Goal: Task Accomplishment & Management: Use online tool/utility

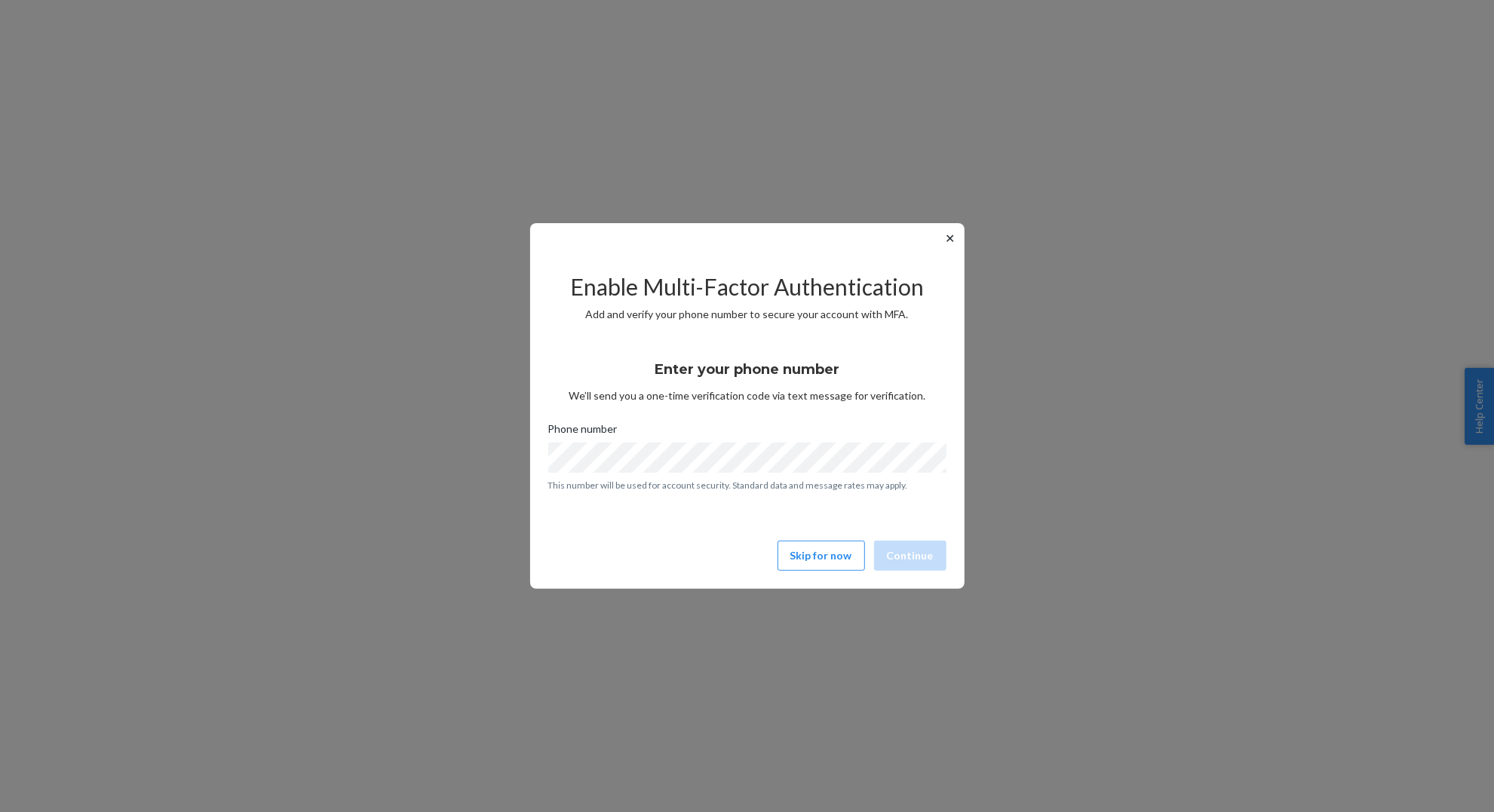
click at [948, 234] on button "✕" at bounding box center [950, 238] width 16 height 18
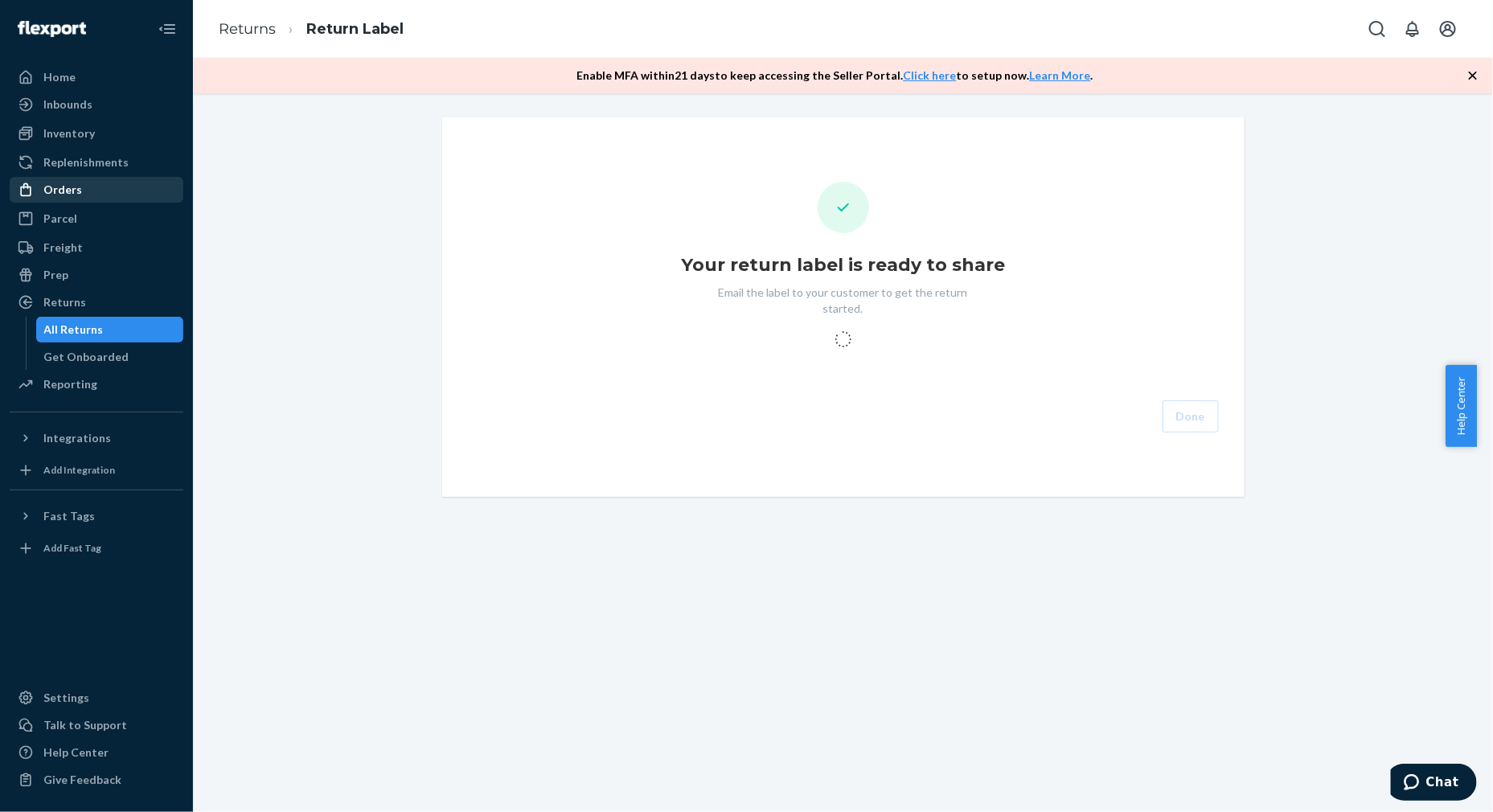
click at [50, 195] on div "Orders" at bounding box center [63, 190] width 39 height 16
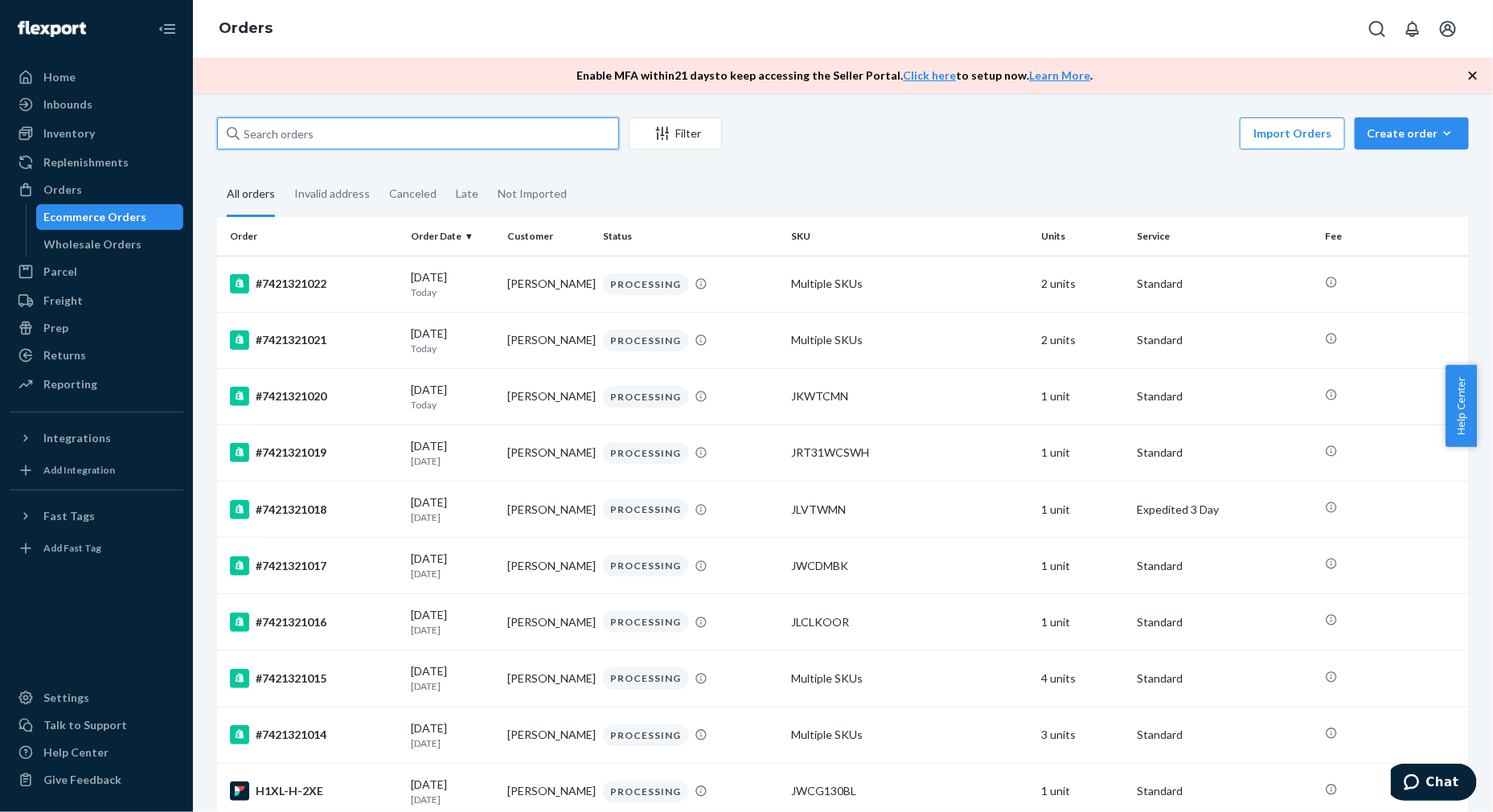
click at [351, 143] on input "text" at bounding box center [418, 133] width 402 height 32
paste input "#7421320300"
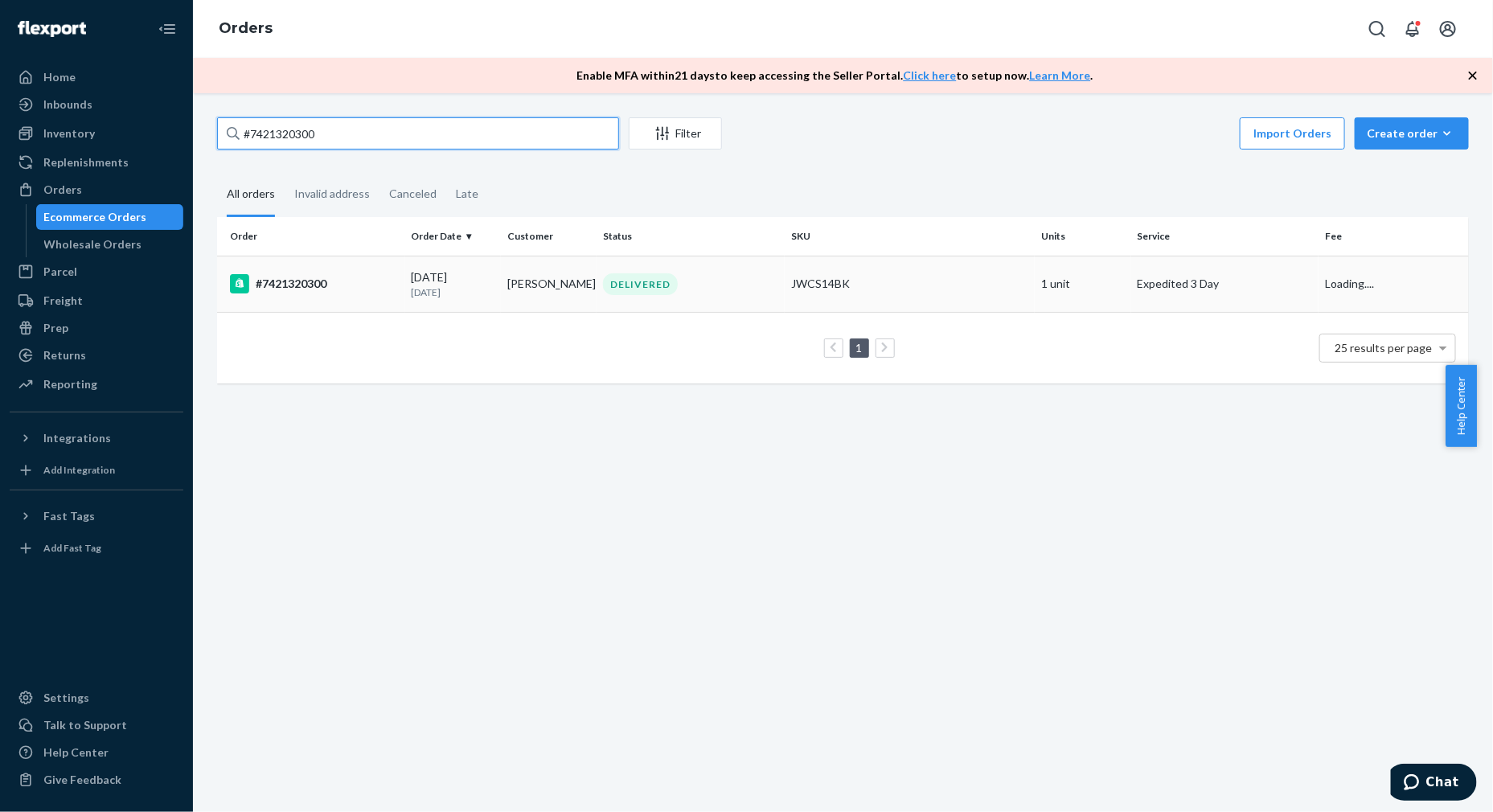
type input "#7421320300"
click at [301, 287] on div "#7421320300" at bounding box center [314, 284] width 169 height 19
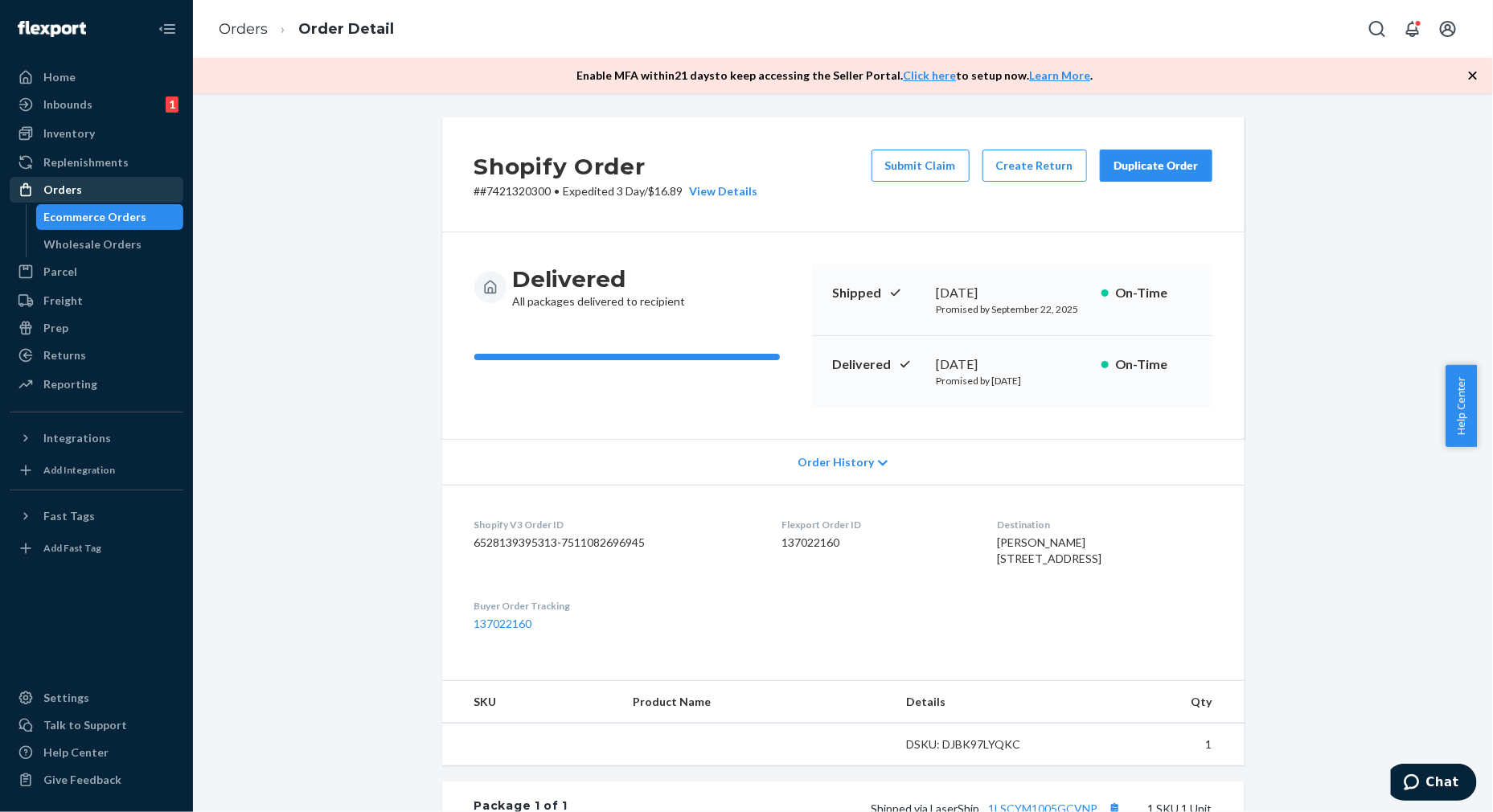
click at [66, 182] on div "Orders" at bounding box center [63, 190] width 39 height 16
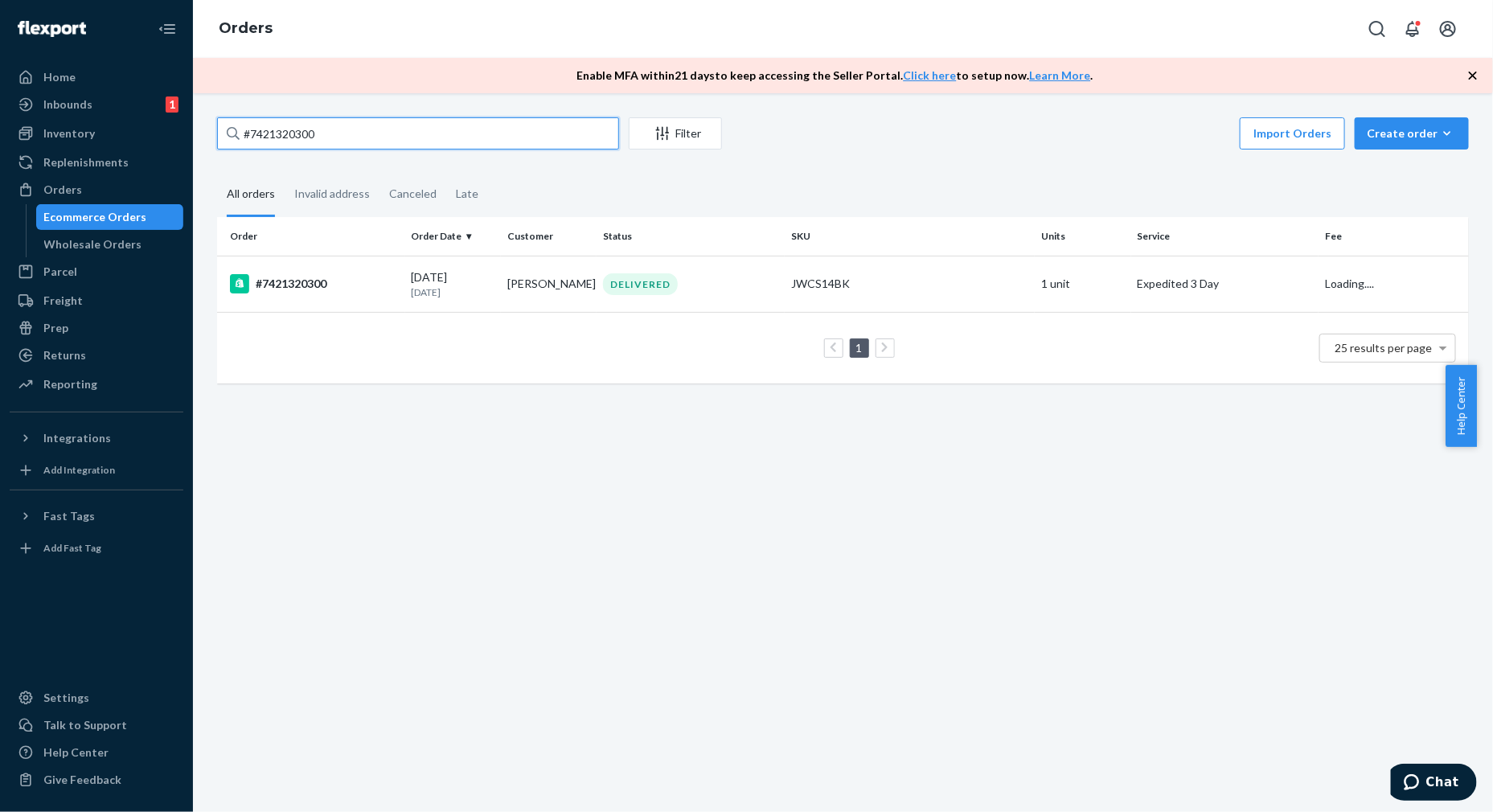
click at [372, 136] on input "#7421320300" at bounding box center [418, 133] width 402 height 32
click at [331, 274] on div "#7421320300" at bounding box center [314, 284] width 169 height 19
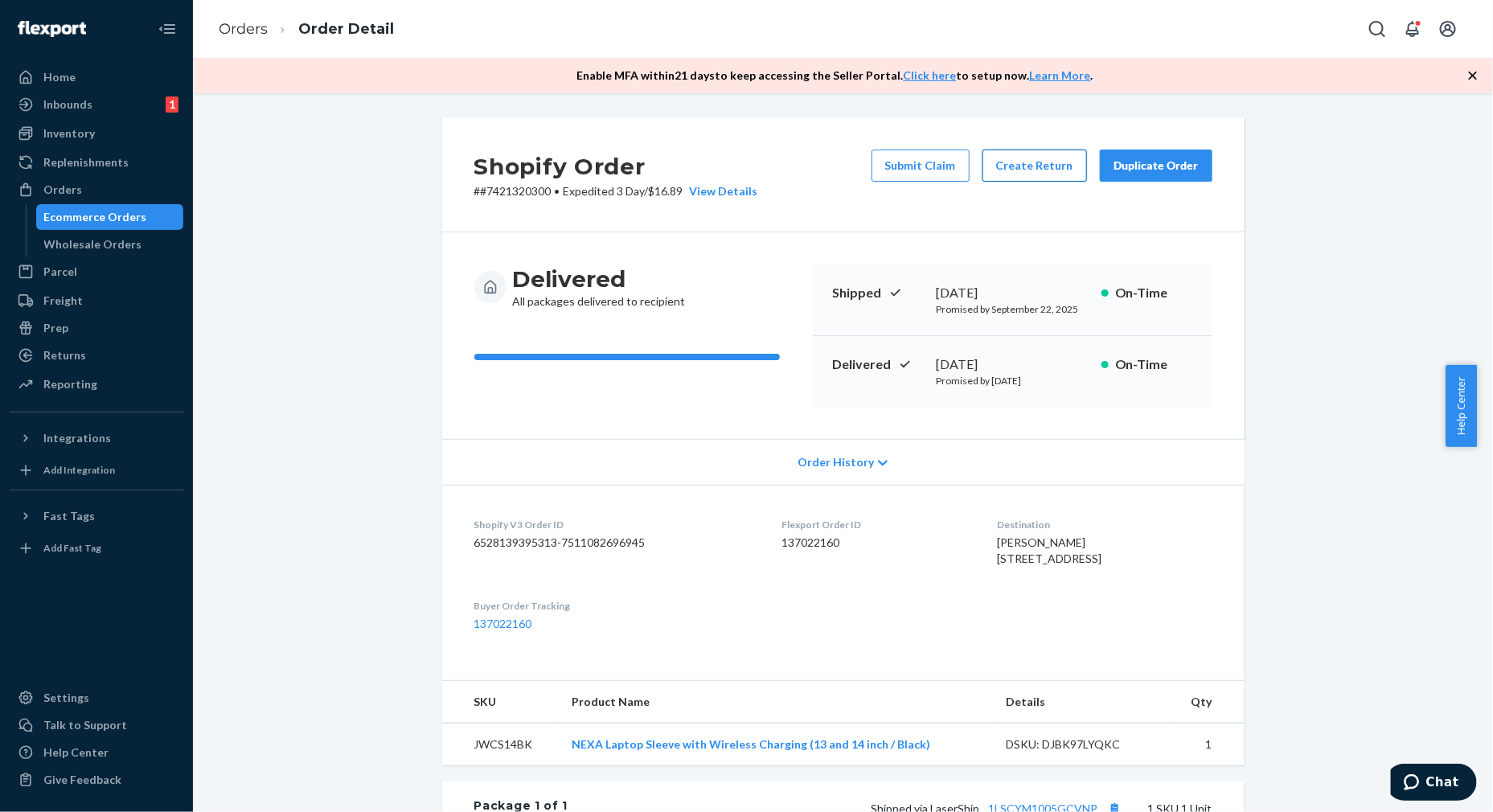
click at [1047, 167] on button "Create Return" at bounding box center [1034, 165] width 104 height 32
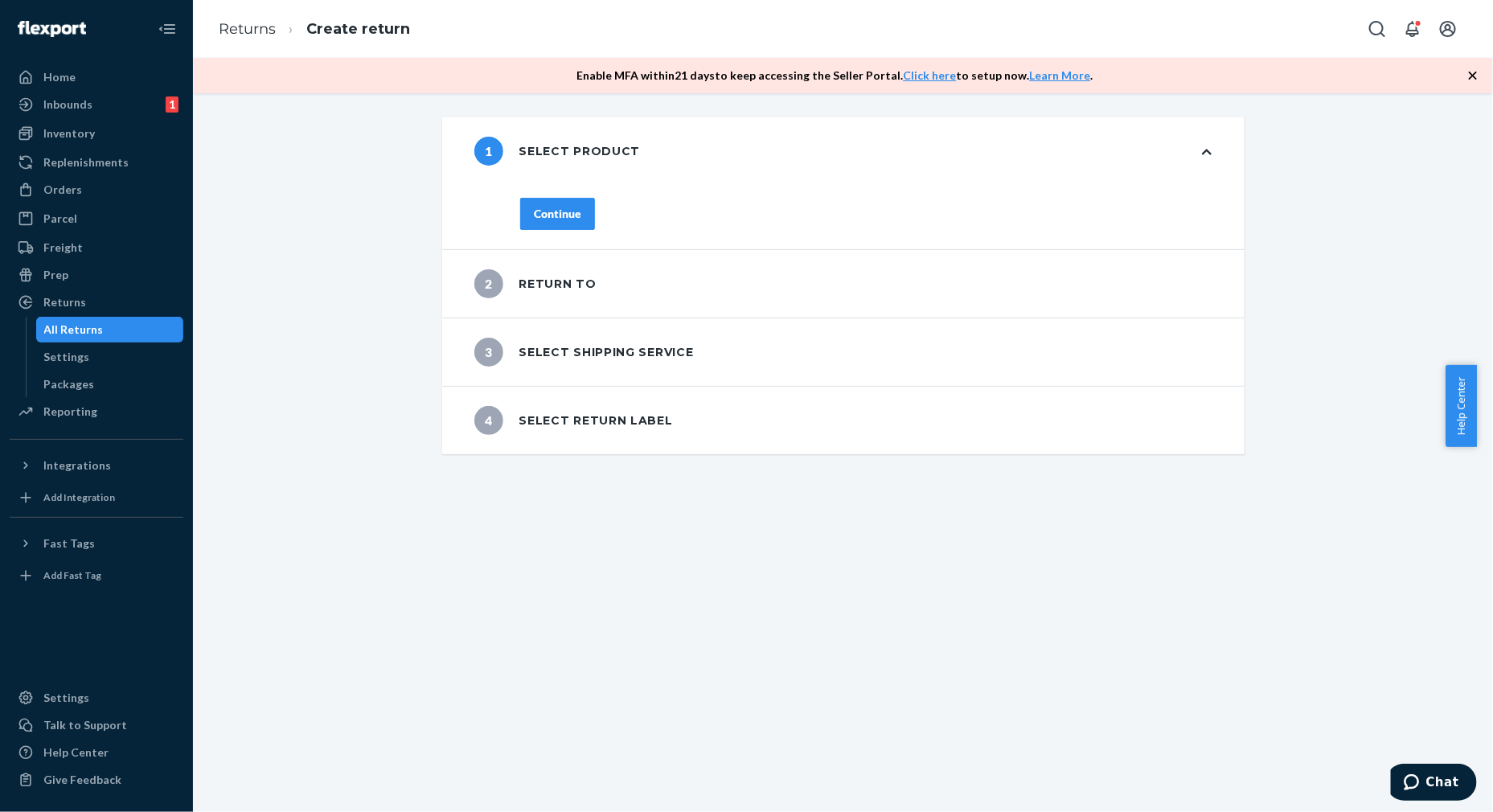
click at [555, 205] on button "Continue" at bounding box center [557, 214] width 75 height 32
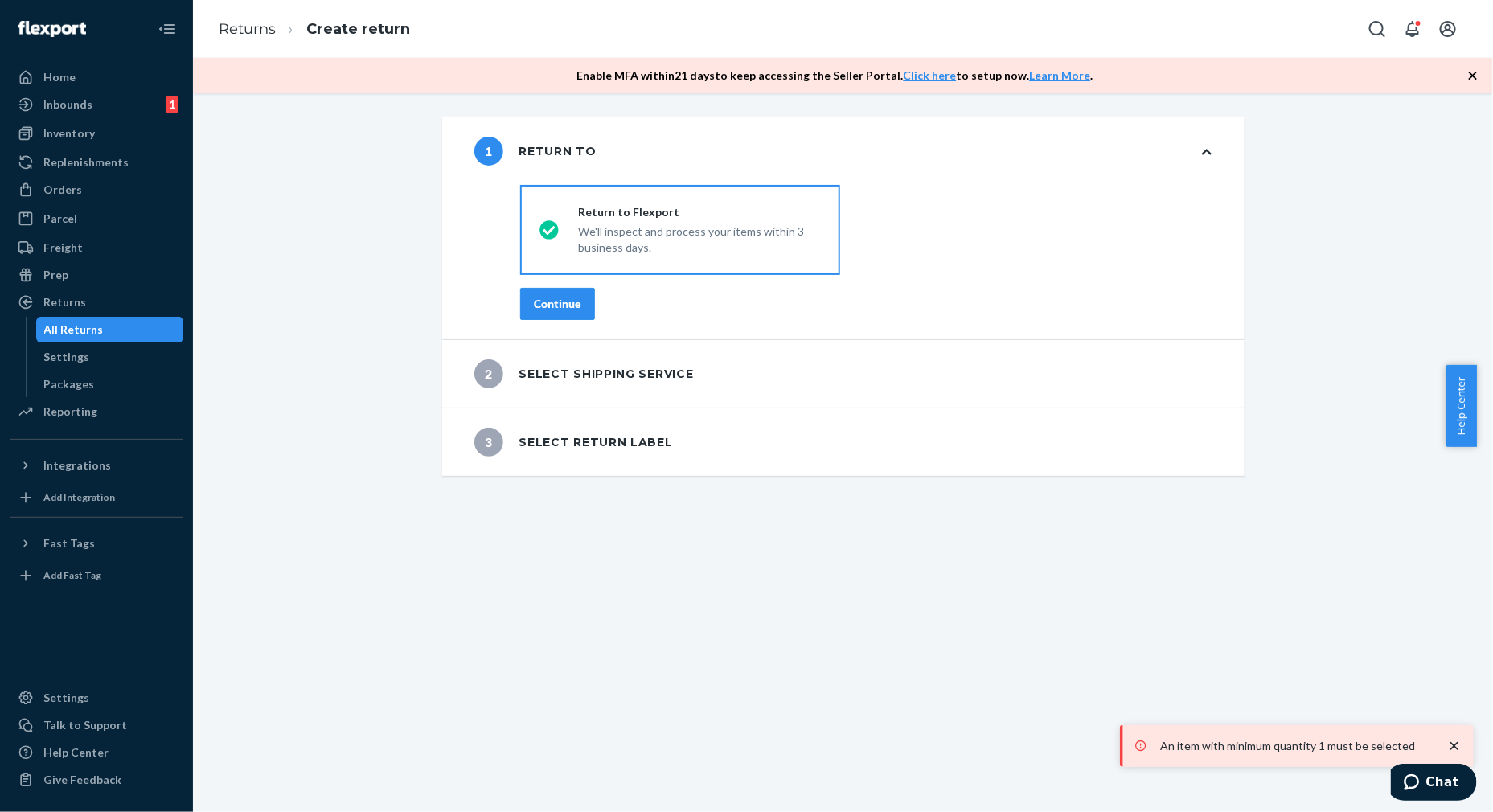
click at [550, 309] on div "Continue" at bounding box center [558, 304] width 48 height 16
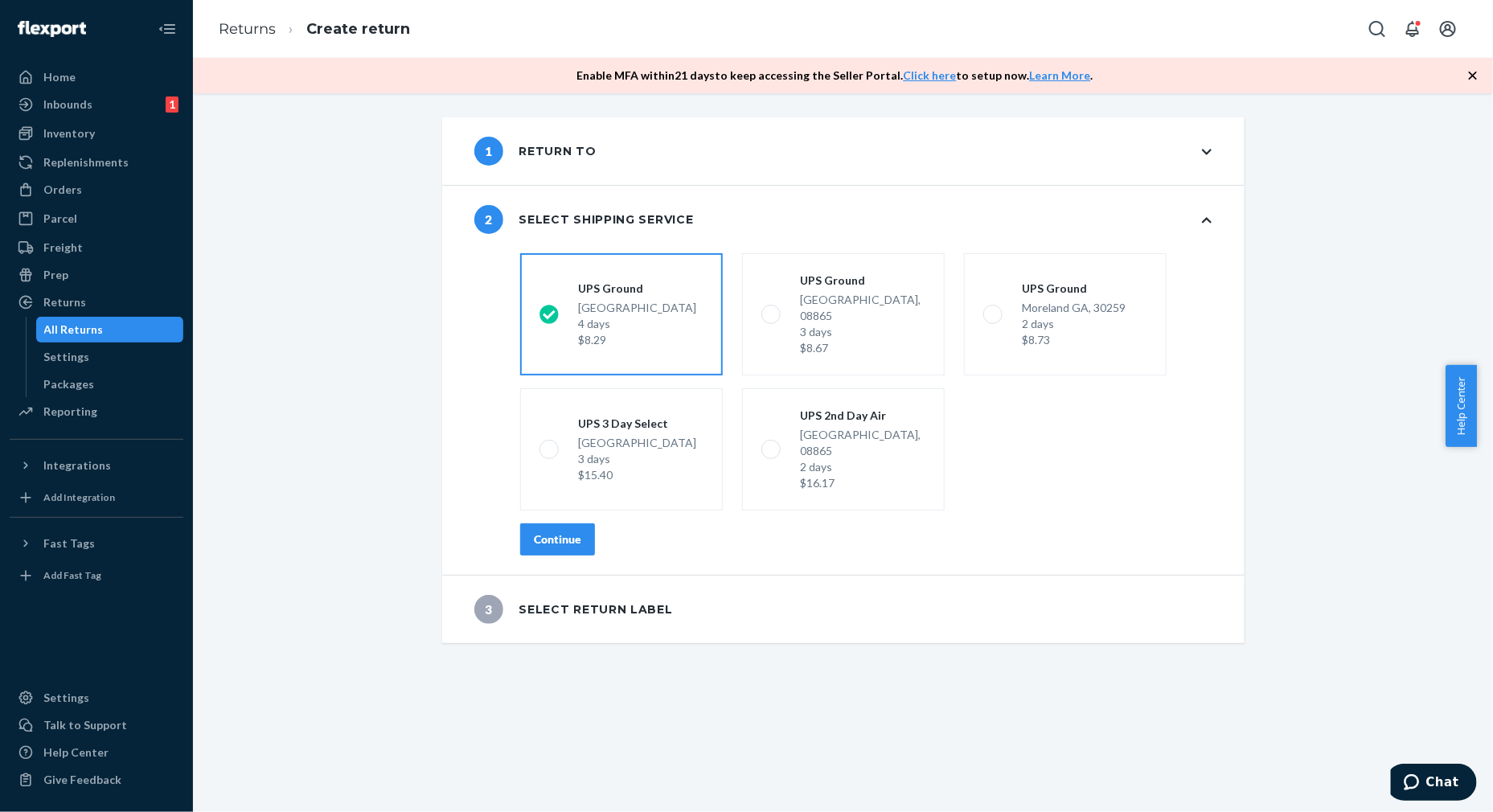
click at [551, 531] on div "Continue" at bounding box center [558, 539] width 48 height 16
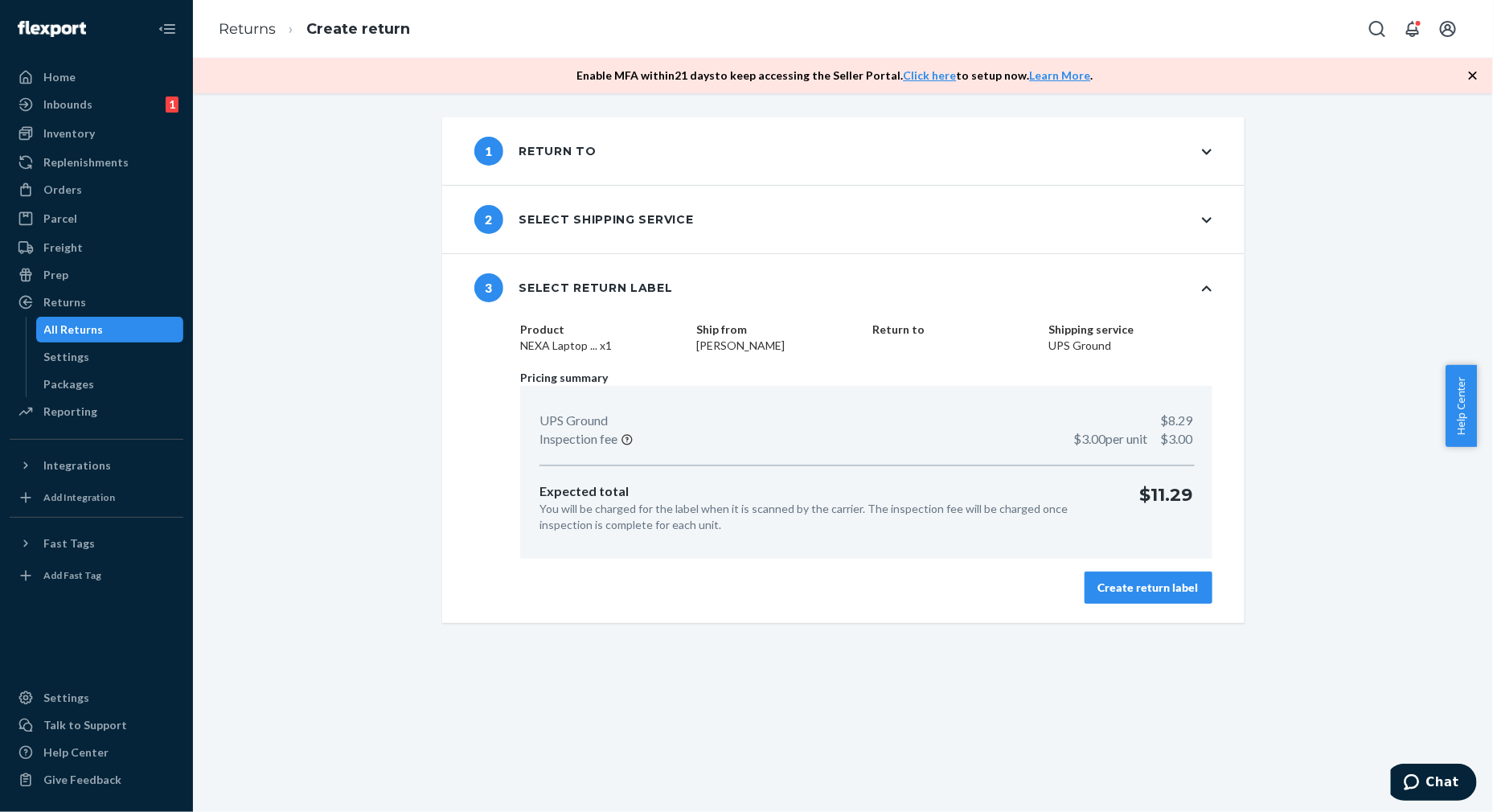
click at [1124, 587] on div "Create return label" at bounding box center [1148, 588] width 101 height 16
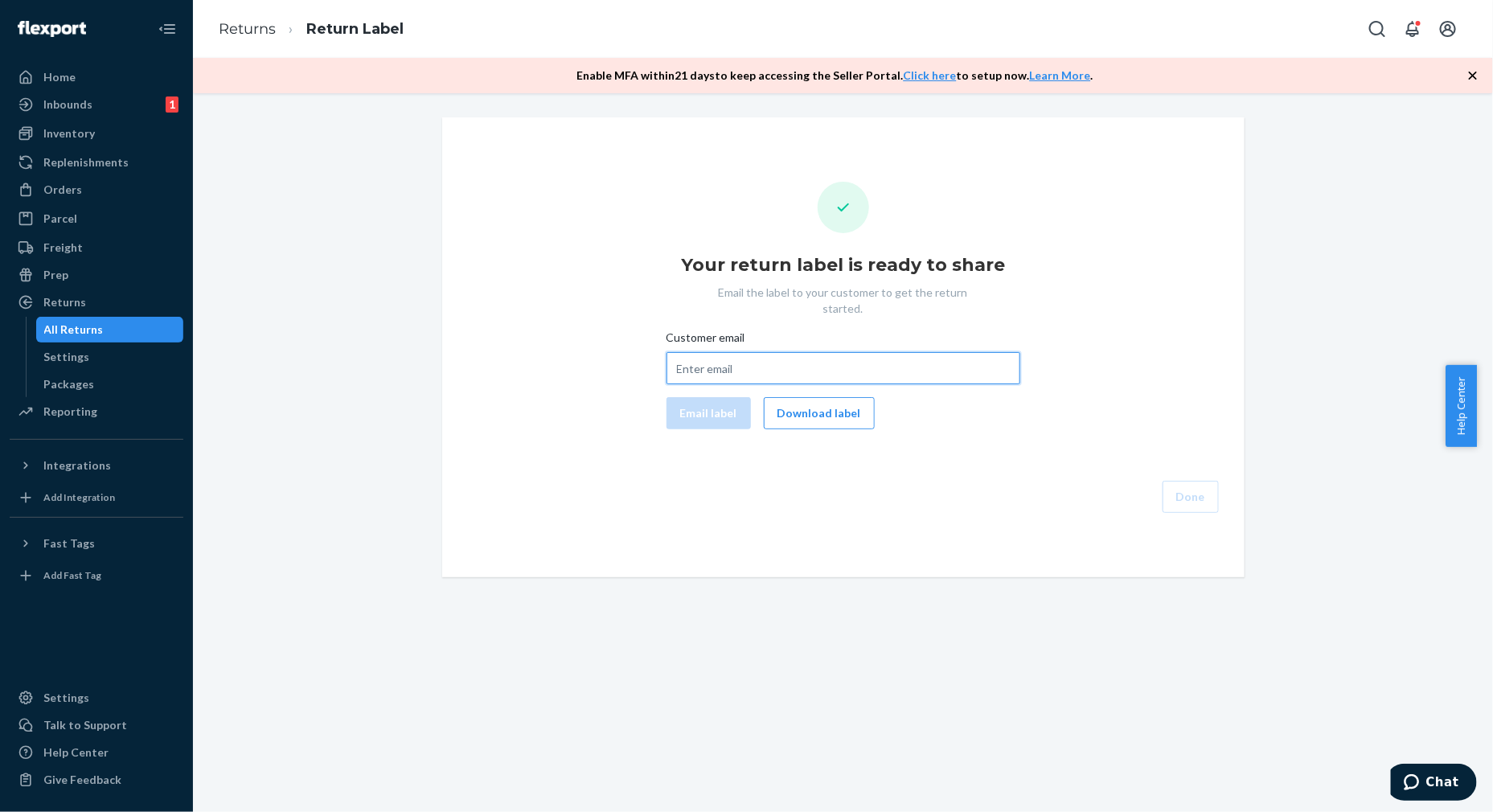
click at [790, 352] on input "Customer email" at bounding box center [843, 368] width 354 height 32
paste input "[EMAIL_ADDRESS][PERSON_NAME][DOMAIN_NAME]"
type input "[EMAIL_ADDRESS][PERSON_NAME][DOMAIN_NAME]"
click at [690, 398] on button "Email label" at bounding box center [708, 413] width 84 height 32
click at [811, 409] on button "Download label" at bounding box center [819, 413] width 111 height 32
